Goal: Information Seeking & Learning: Learn about a topic

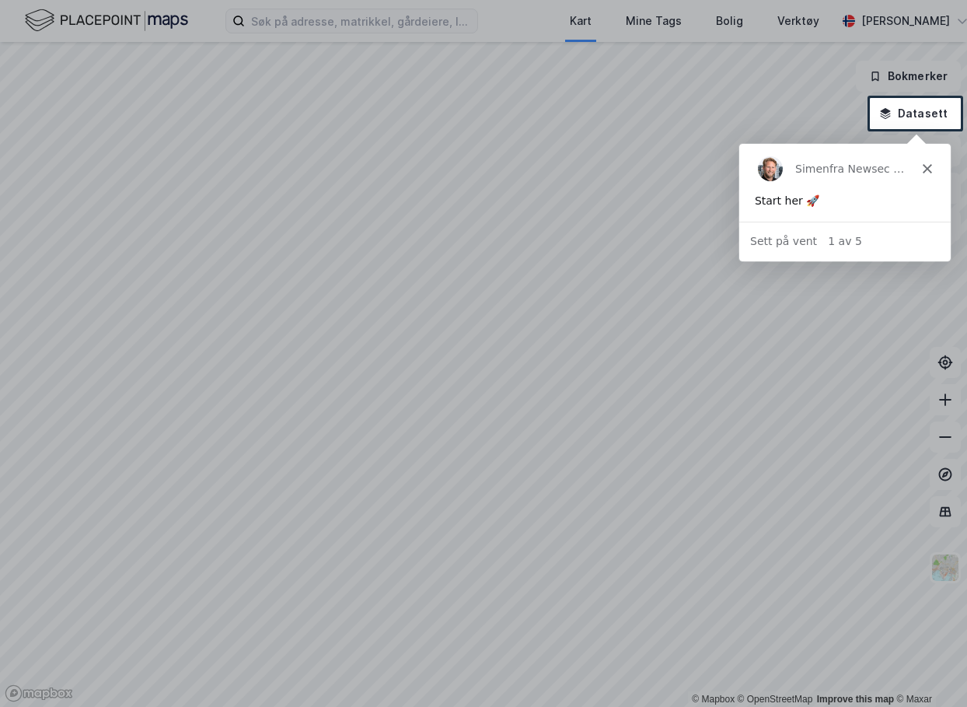
click at [300, 10] on div at bounding box center [483, 49] width 967 height 98
click at [930, 171] on polygon "Lukk" at bounding box center [926, 167] width 9 height 9
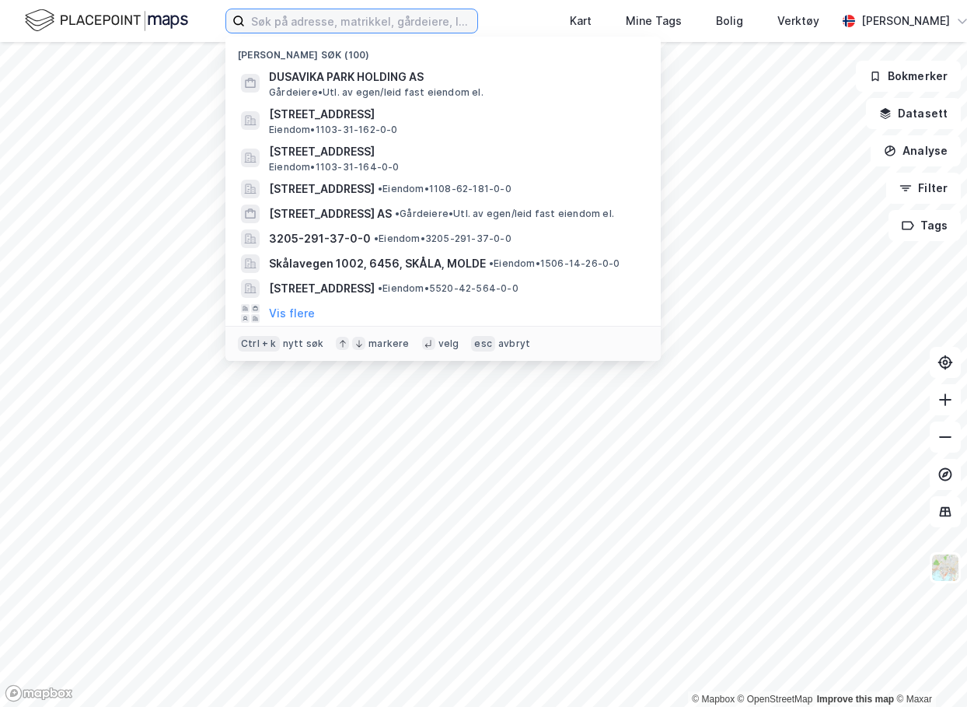
click at [414, 22] on input at bounding box center [361, 20] width 232 height 23
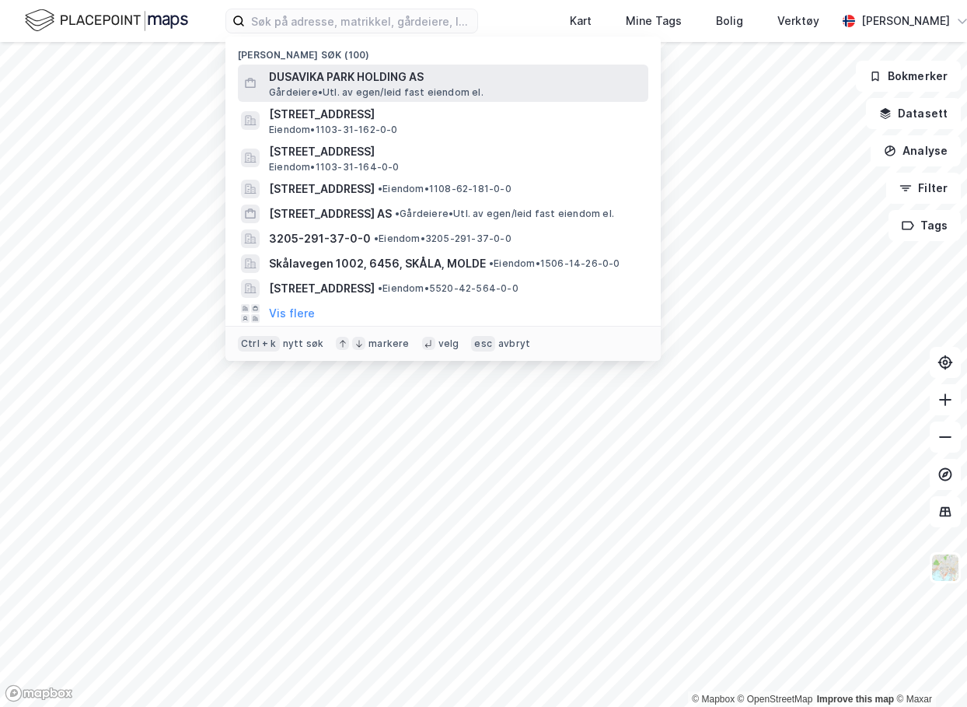
click at [379, 83] on span "DUSAVIKA PARK HOLDING AS" at bounding box center [455, 77] width 373 height 19
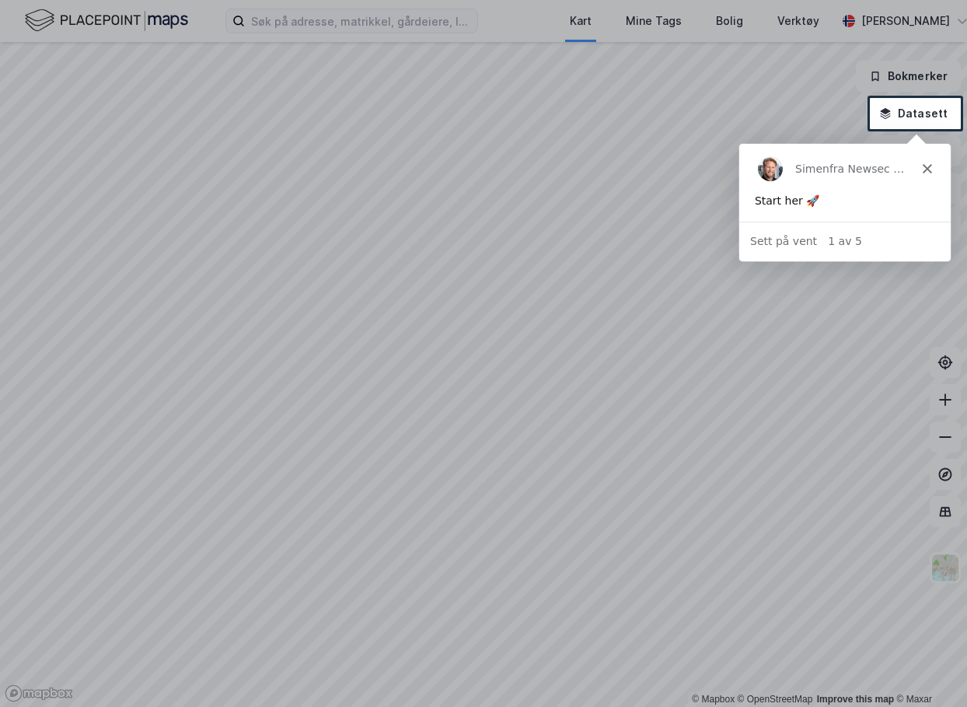
click at [260, 26] on div at bounding box center [483, 49] width 967 height 98
click at [926, 167] on polygon "Lukk" at bounding box center [926, 167] width 9 height 9
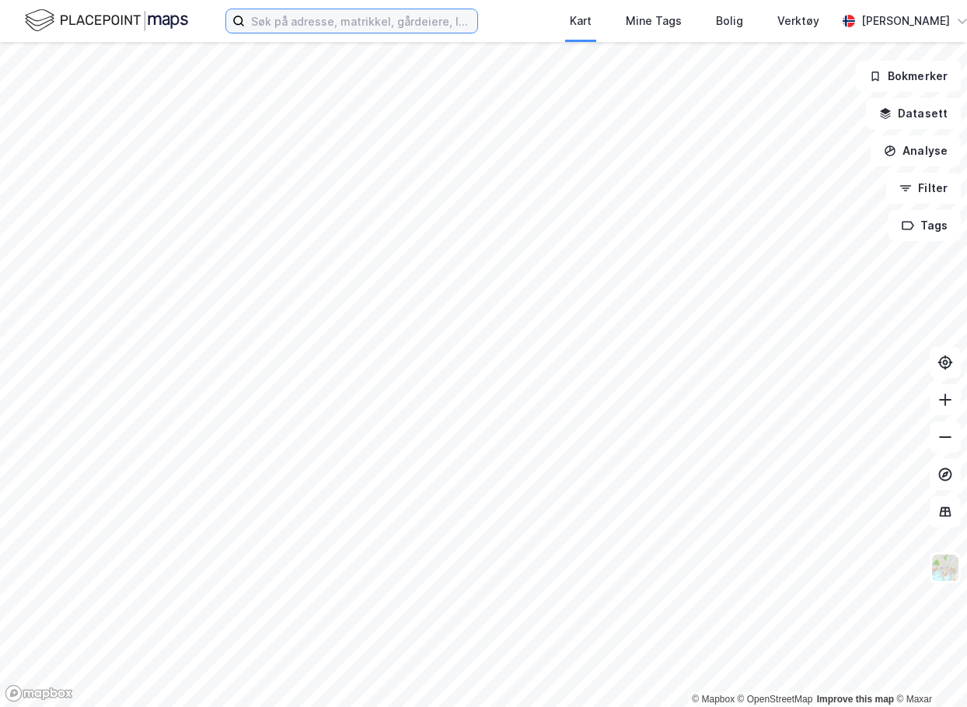
click at [341, 22] on input at bounding box center [361, 20] width 232 height 23
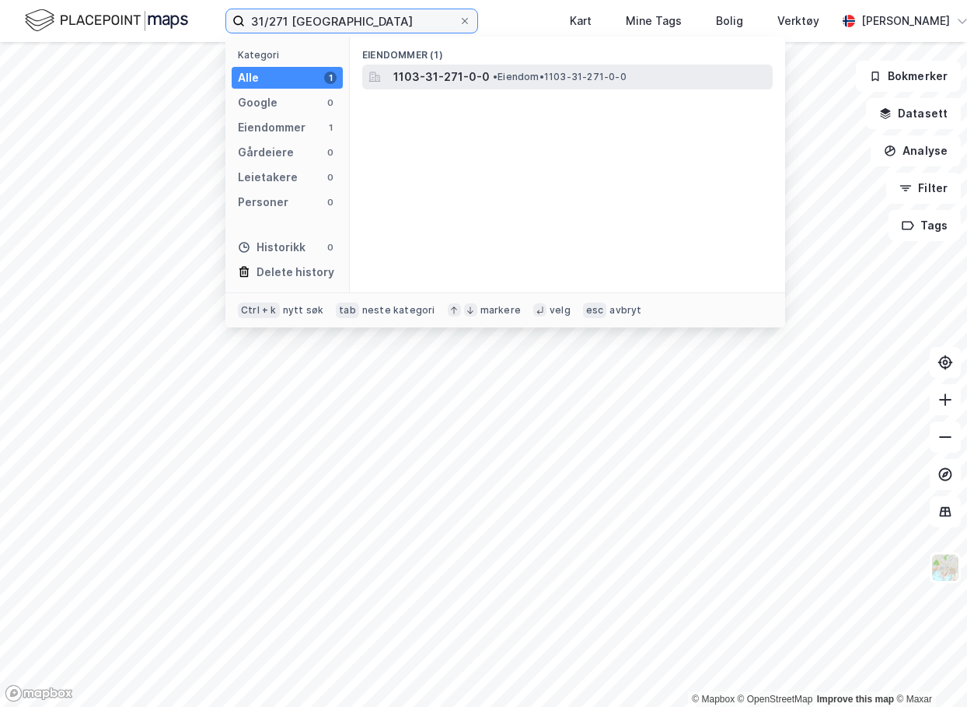
type input "31/271 stavanger"
click at [470, 68] on span "1103-31-271-0-0" at bounding box center [441, 77] width 96 height 19
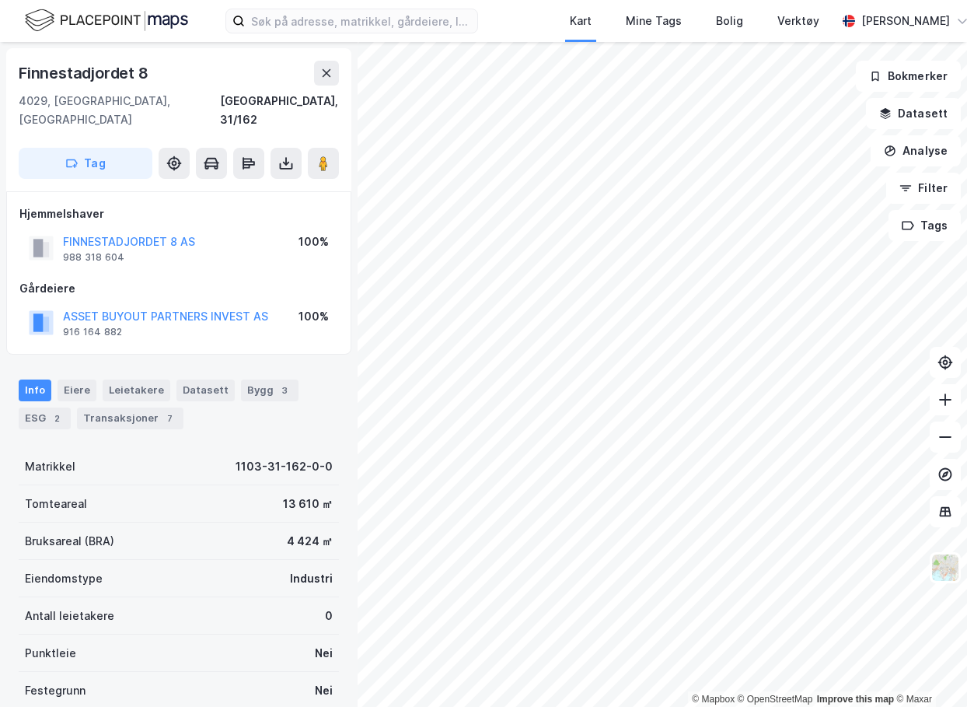
click at [520, 16] on div "Kart Mine Tags Bolig Verktøy Kaja Bjordal" at bounding box center [483, 21] width 967 height 42
